Goal: Entertainment & Leisure: Consume media (video, audio)

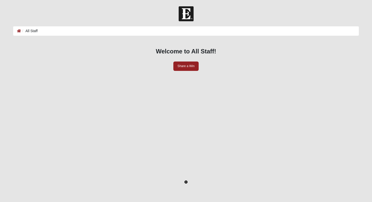
click at [184, 180] on icon "Toggle Play Pause" at bounding box center [185, 181] width 3 height 3
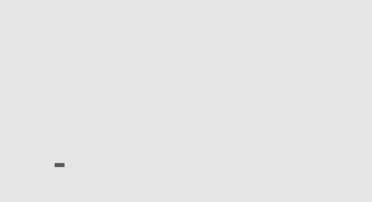
scroll to position [121, 0]
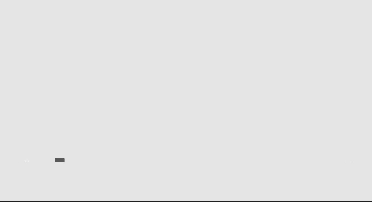
click at [21, 162] on icon "Play" at bounding box center [20, 164] width 2 height 4
click at [22, 162] on icon "Play" at bounding box center [20, 164] width 4 height 4
click at [29, 164] on icon "button" at bounding box center [27, 166] width 4 height 4
click at [30, 163] on button "button" at bounding box center [27, 165] width 7 height 4
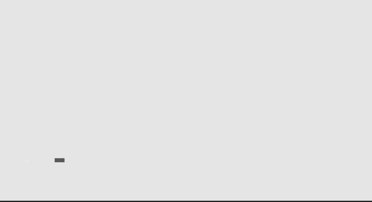
click at [30, 163] on button "button" at bounding box center [27, 165] width 7 height 4
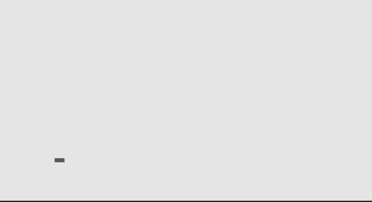
click at [30, 163] on button "button" at bounding box center [27, 165] width 7 height 4
click at [65, 136] on button "Toggle Play Pause" at bounding box center [186, 61] width 338 height 202
click at [29, 164] on icon "button" at bounding box center [27, 165] width 4 height 3
click at [29, 164] on icon "button" at bounding box center [27, 166] width 4 height 4
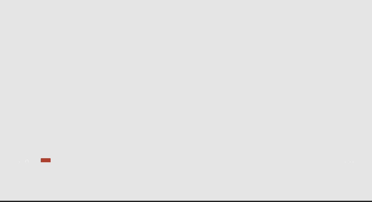
drag, startPoint x: 350, startPoint y: 128, endPoint x: 371, endPoint y: 128, distance: 21.2
click at [355, 158] on div at bounding box center [186, 158] width 338 height 0
click at [21, 162] on icon "Play" at bounding box center [20, 164] width 2 height 4
